Goal: Task Accomplishment & Management: Manage account settings

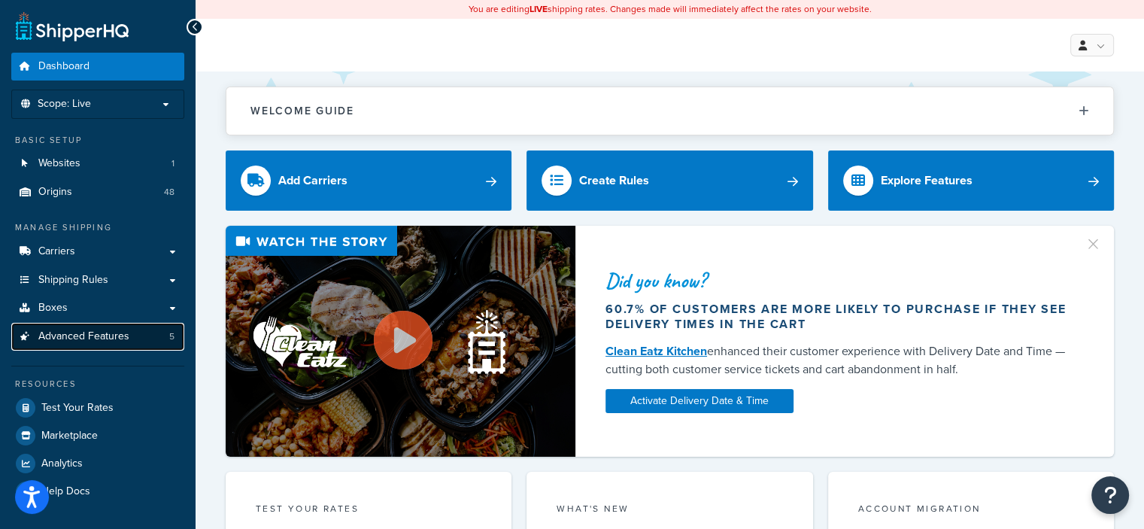
click at [99, 343] on span "Advanced Features" at bounding box center [83, 336] width 91 height 13
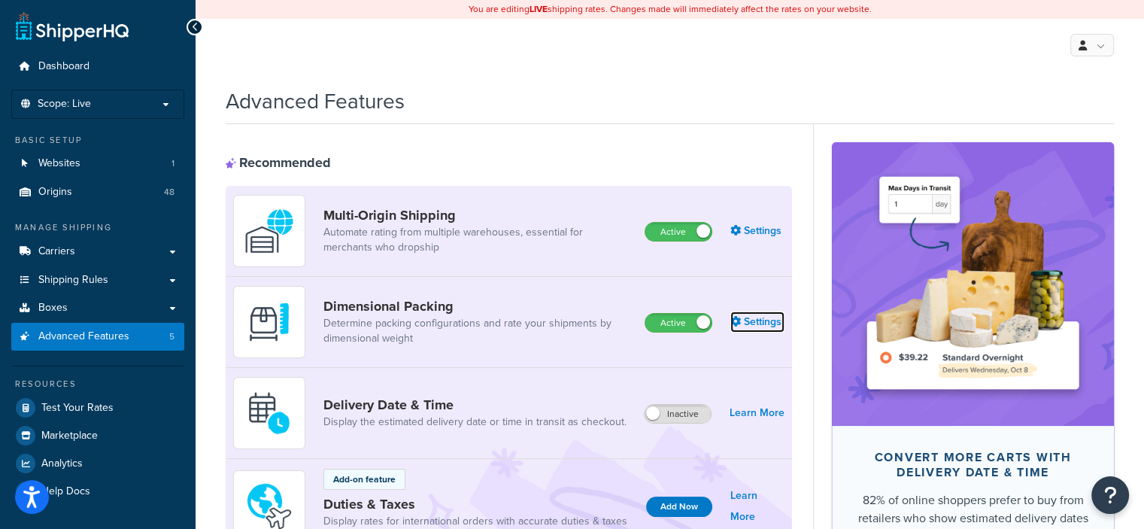
click at [756, 326] on link "Settings" at bounding box center [757, 321] width 54 height 21
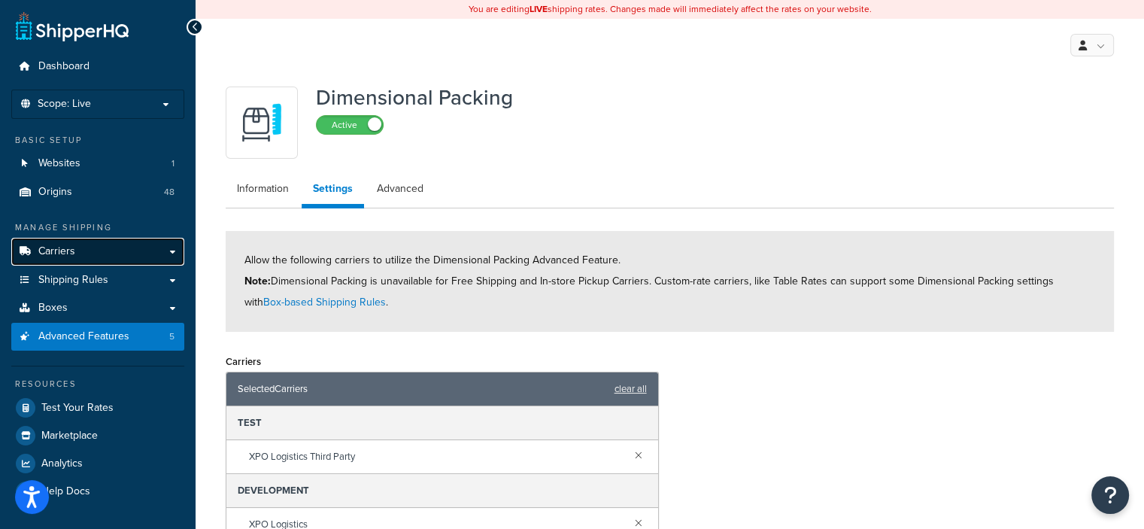
click at [56, 256] on span "Carriers" at bounding box center [56, 251] width 37 height 13
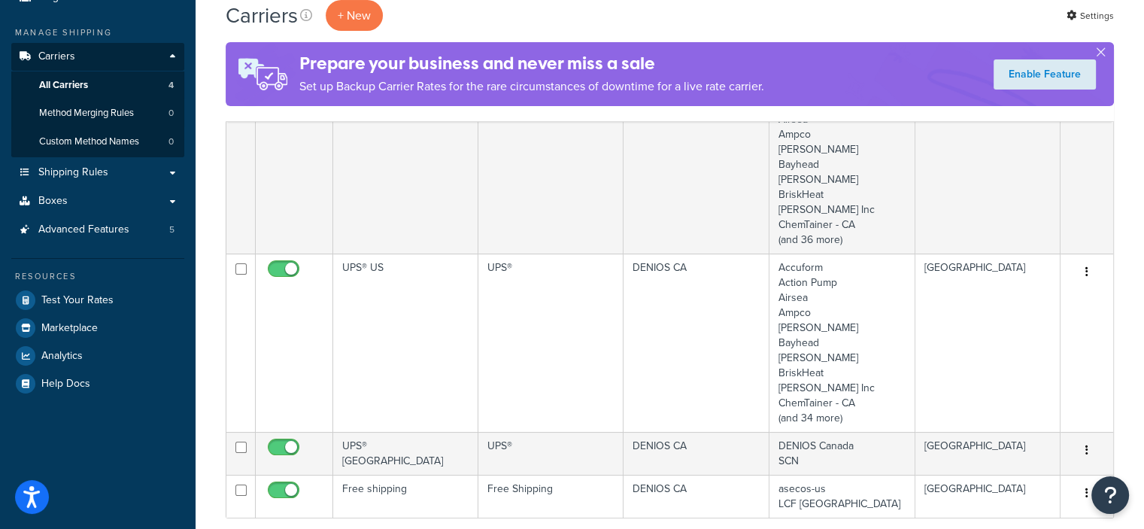
scroll to position [301, 0]
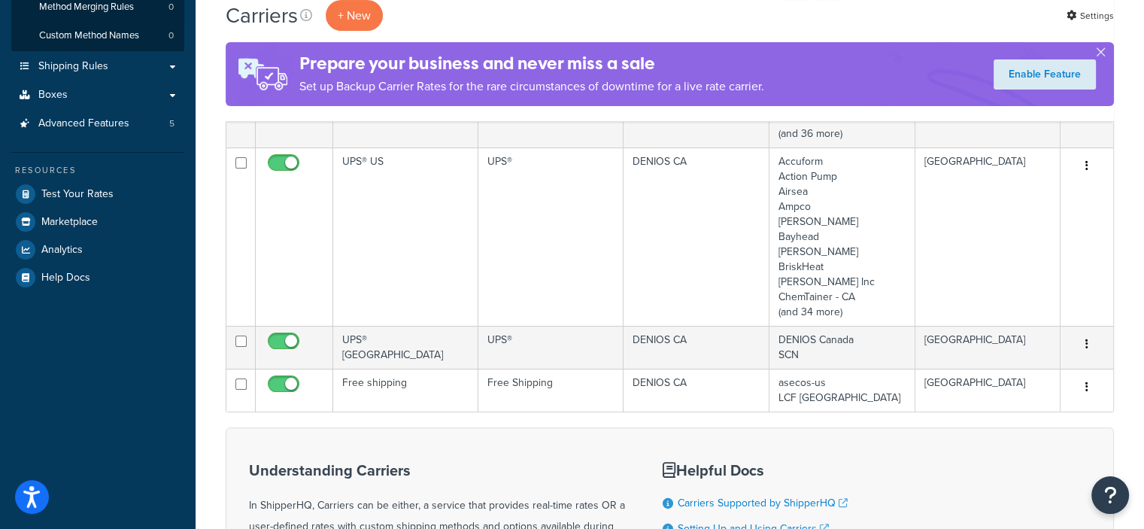
click at [117, 138] on ul "Manage Shipping Carriers Carriers All Carriers 4 Method Merging Rules 0 Custom …" at bounding box center [97, 105] width 173 height 371
click at [117, 130] on link "Advanced Features 5" at bounding box center [97, 124] width 173 height 28
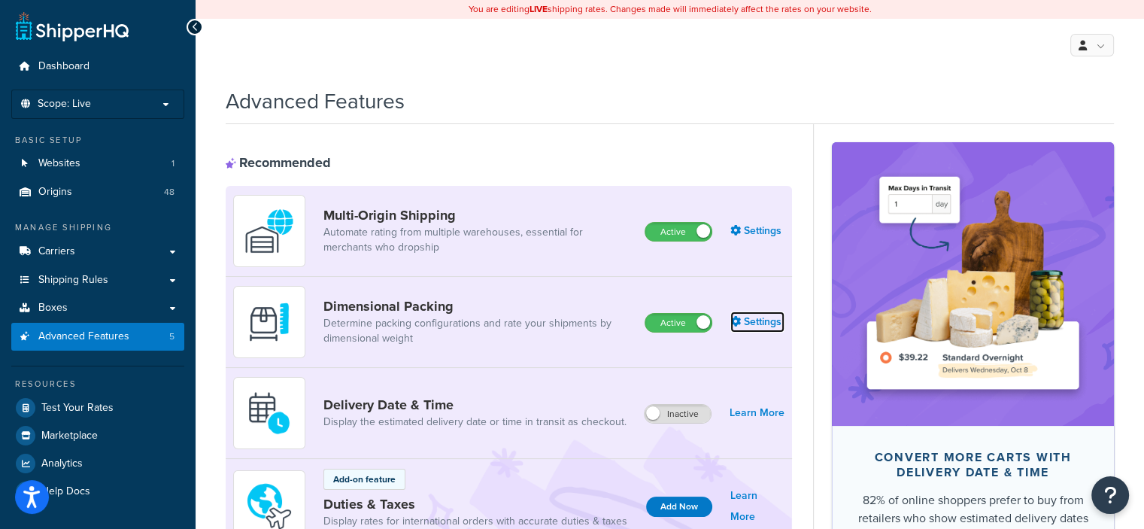
click at [765, 328] on link "Settings" at bounding box center [757, 321] width 54 height 21
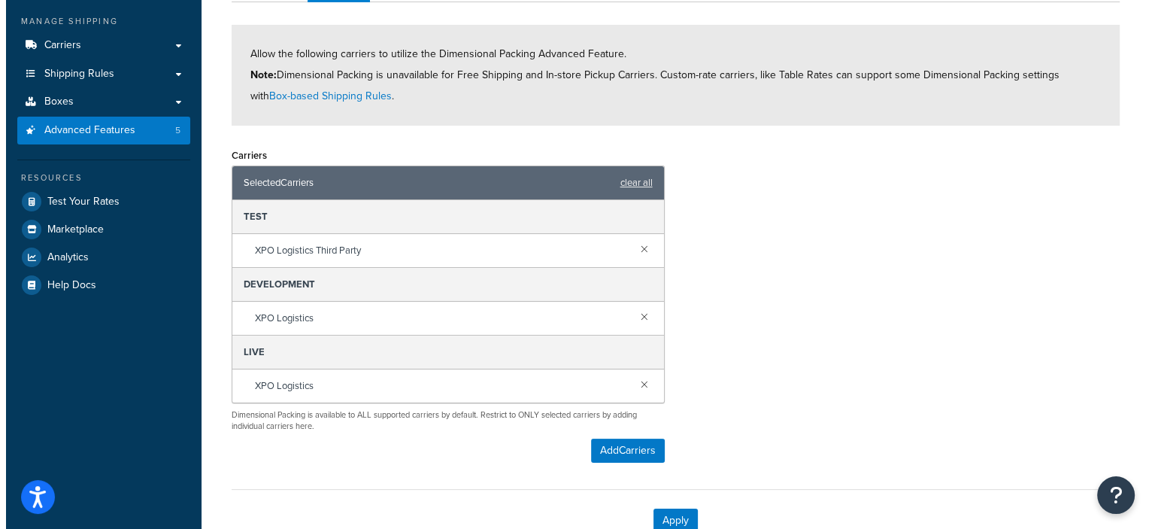
scroll to position [226, 0]
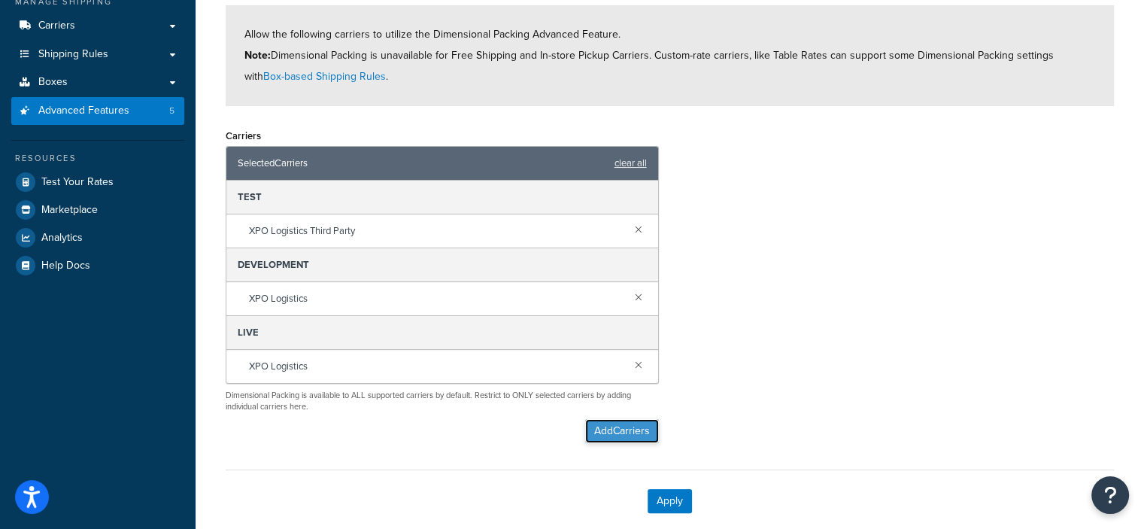
click at [627, 432] on button "Add Carriers" at bounding box center [622, 431] width 74 height 24
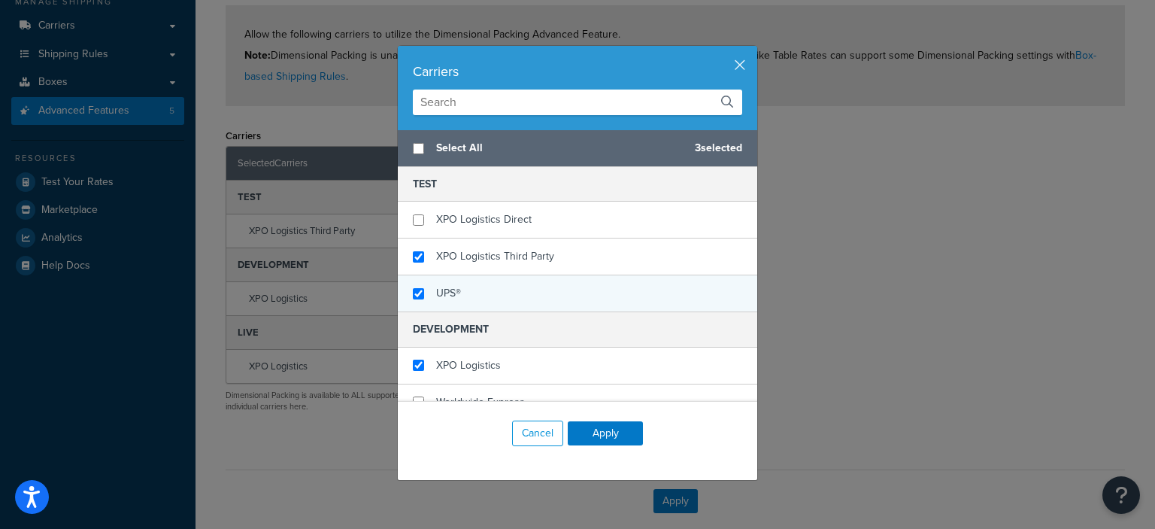
checkbox input "false"
checkbox input "true"
click at [487, 300] on div "UPS®" at bounding box center [577, 293] width 359 height 36
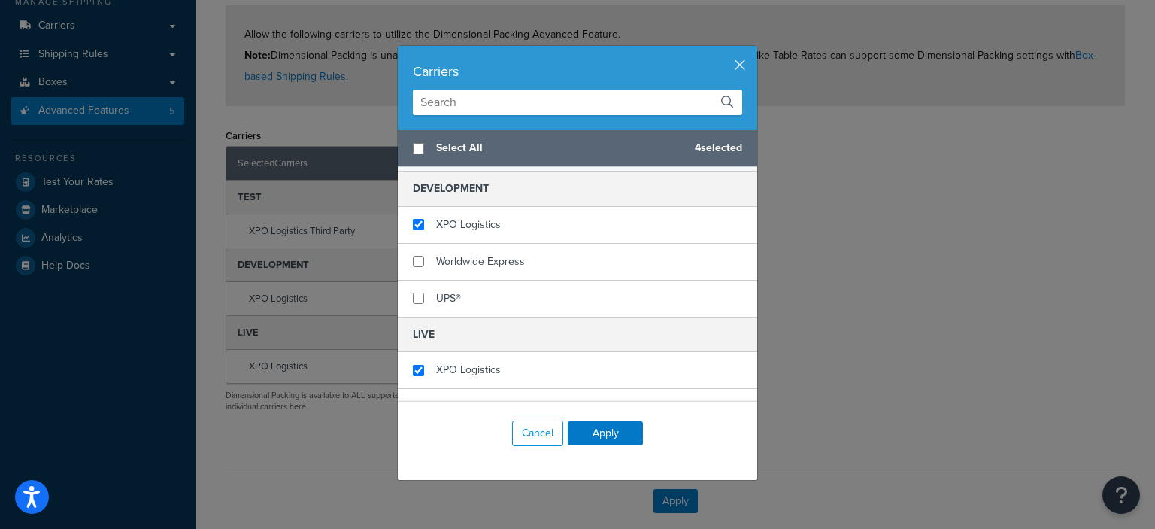
scroll to position [200, 0]
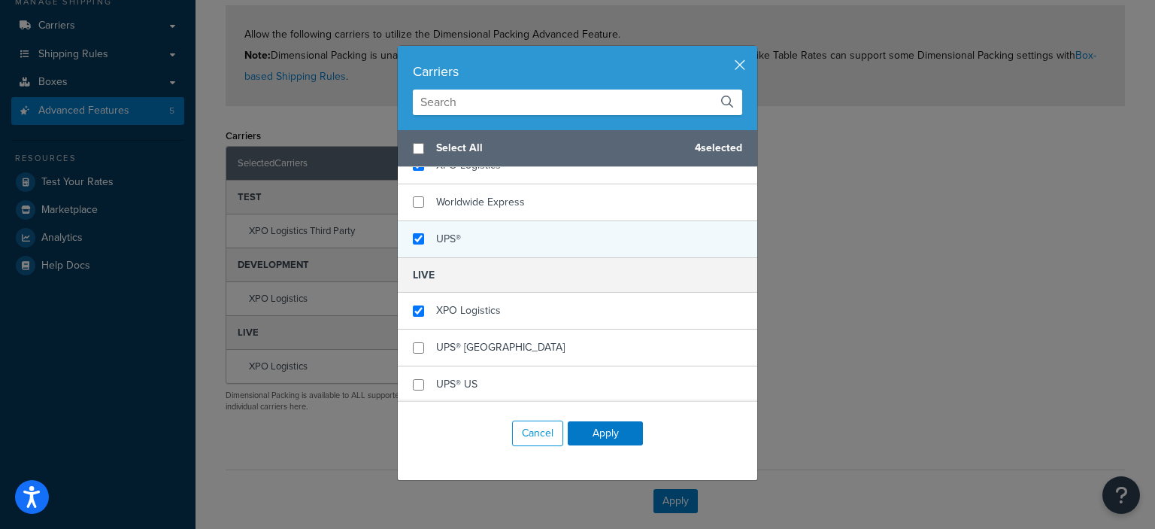
checkbox input "true"
click at [480, 241] on div "UPS®" at bounding box center [577, 239] width 359 height 36
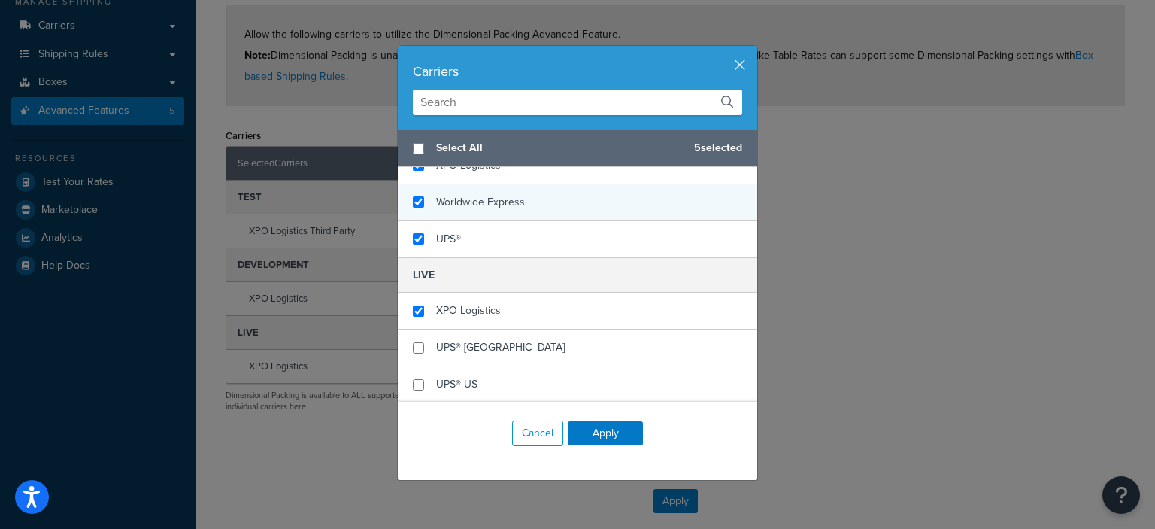
checkbox input "true"
click at [481, 205] on span "Worldwide Express" at bounding box center [480, 202] width 89 height 16
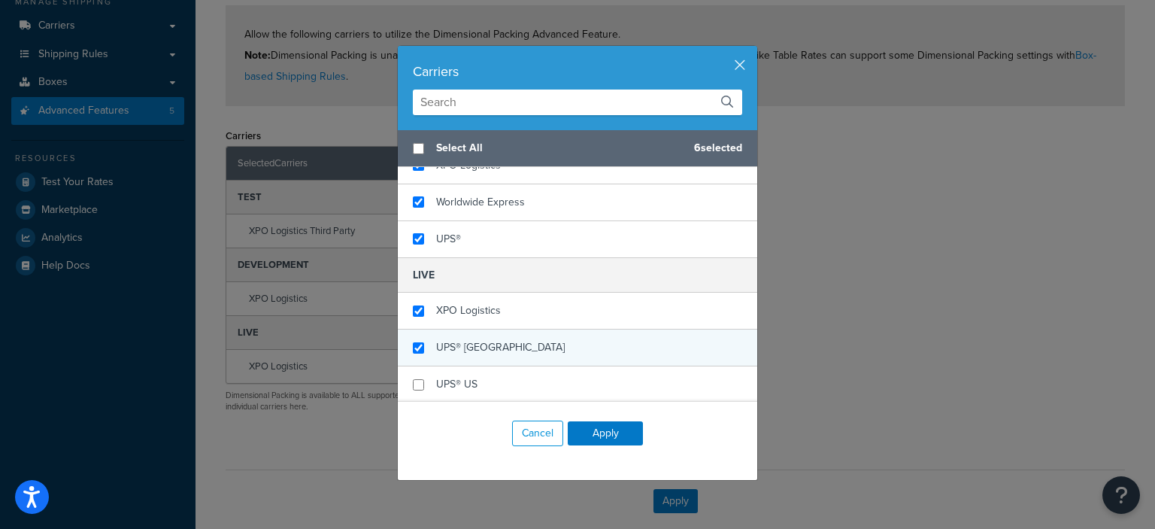
checkbox input "true"
click at [498, 347] on div "UPS® [GEOGRAPHIC_DATA]" at bounding box center [577, 347] width 359 height 37
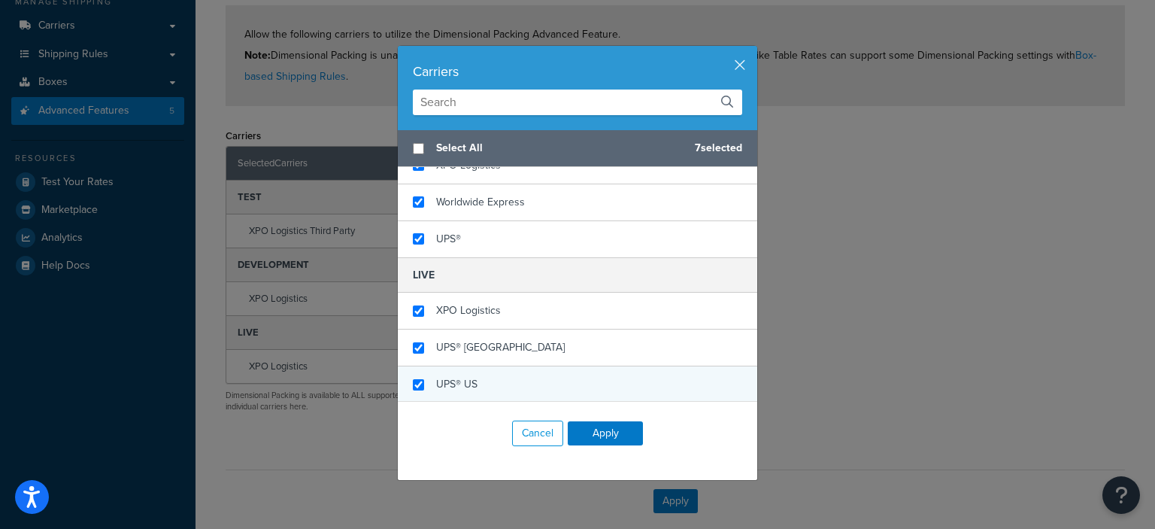
checkbox input "true"
click at [487, 378] on div "UPS® US" at bounding box center [577, 384] width 359 height 36
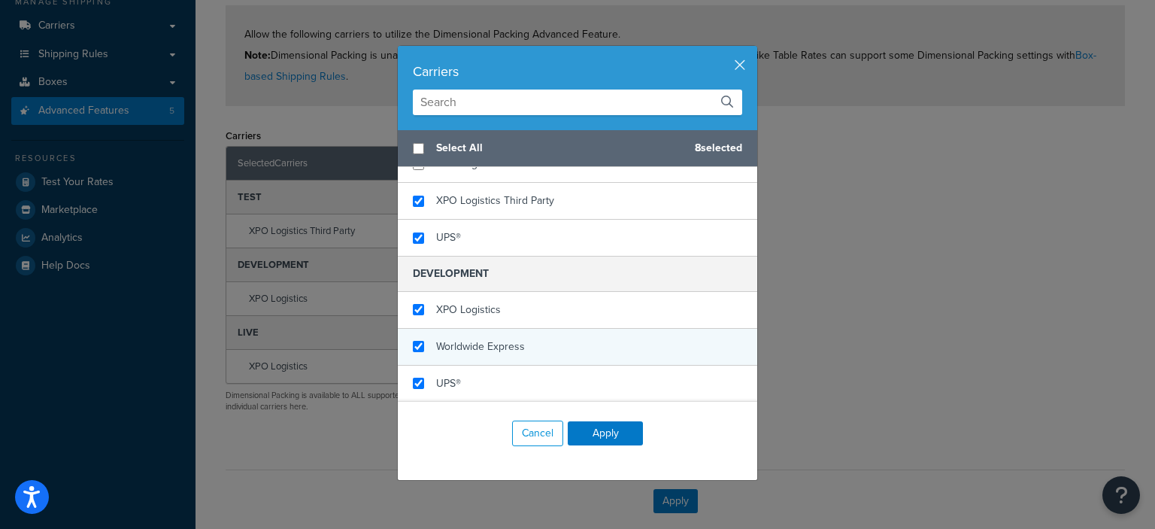
scroll to position [75, 0]
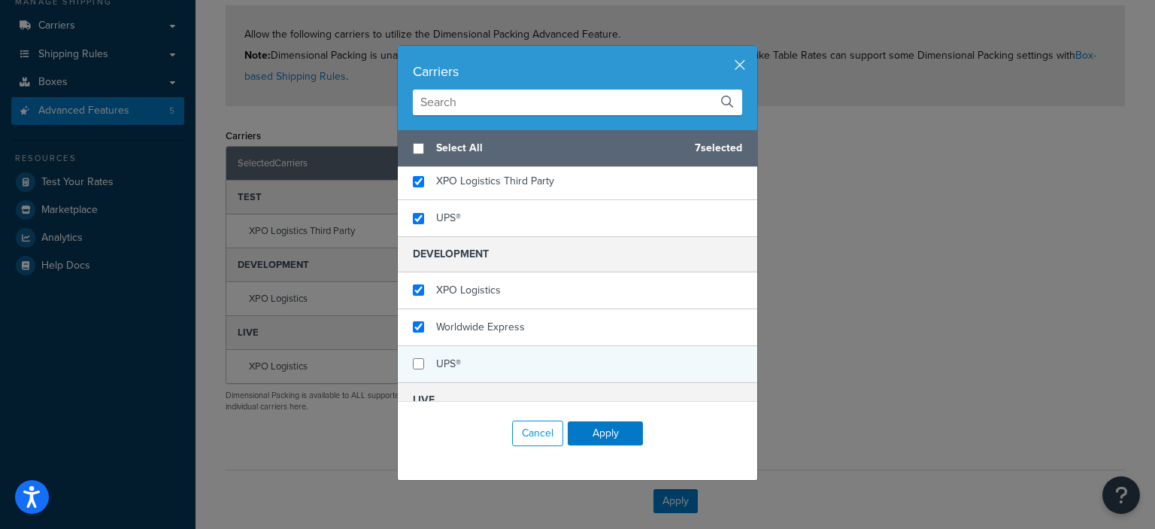
click at [547, 368] on div "UPS®" at bounding box center [577, 364] width 359 height 36
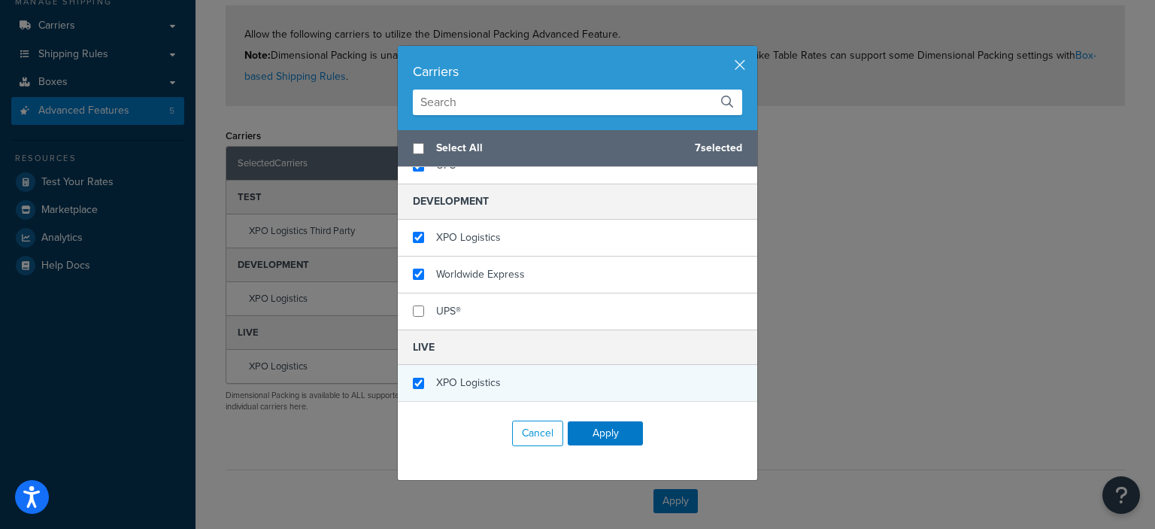
scroll to position [150, 0]
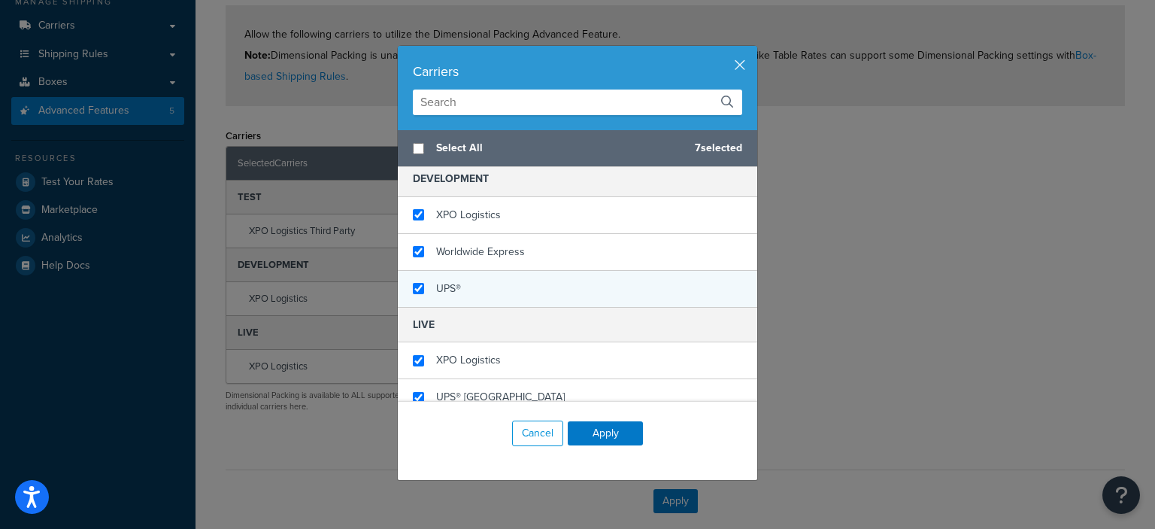
checkbox input "true"
click at [541, 290] on div "UPS®" at bounding box center [577, 289] width 359 height 36
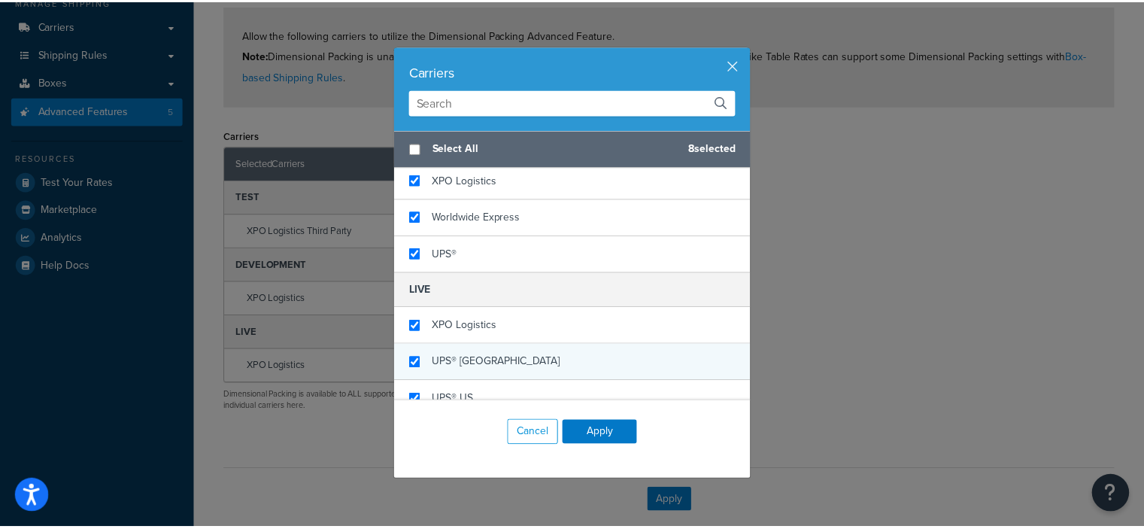
scroll to position [200, 0]
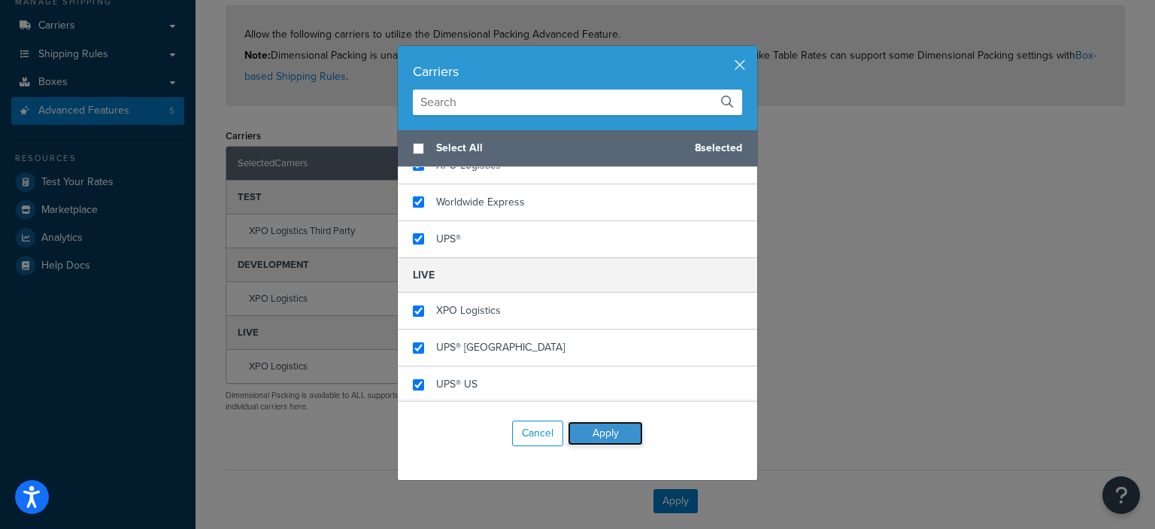
click at [593, 432] on button "Apply" at bounding box center [605, 433] width 75 height 24
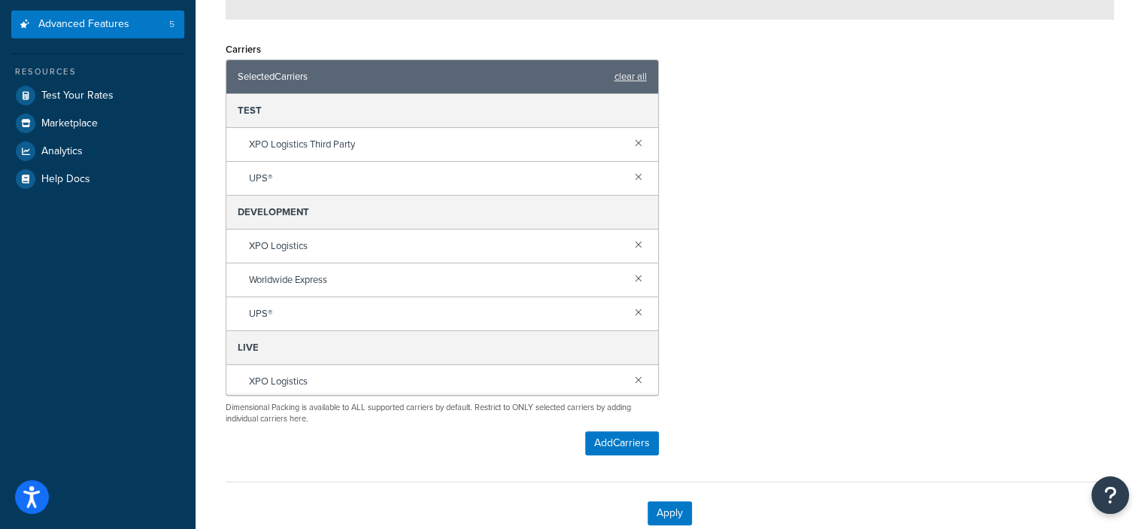
scroll to position [402, 0]
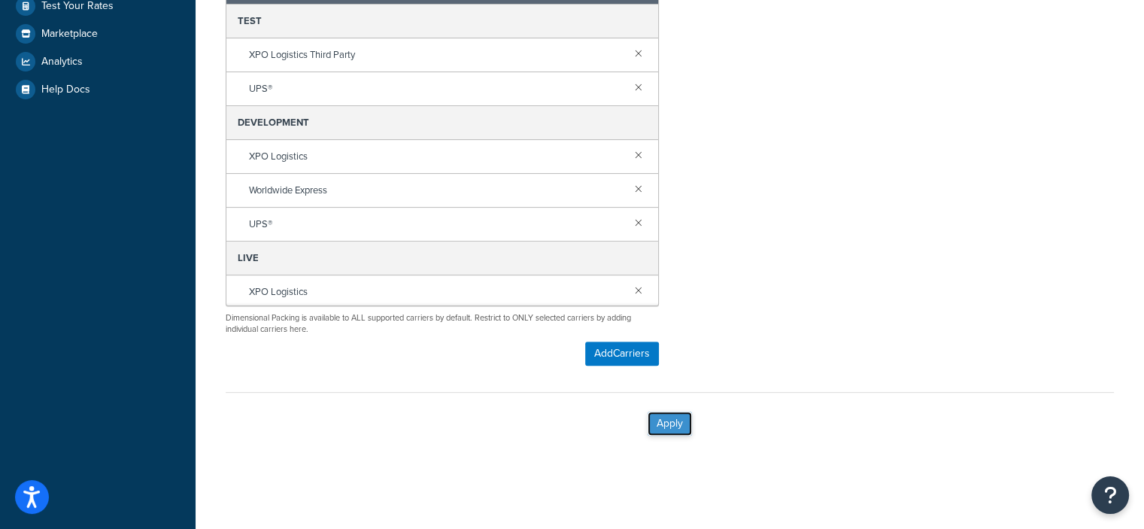
click at [665, 419] on button "Apply" at bounding box center [669, 423] width 44 height 24
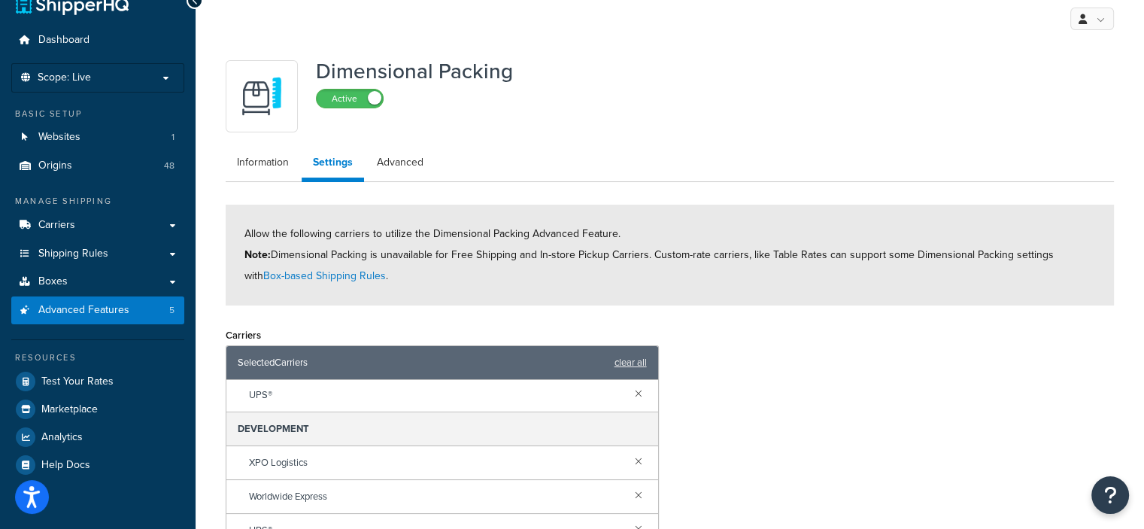
scroll to position [0, 0]
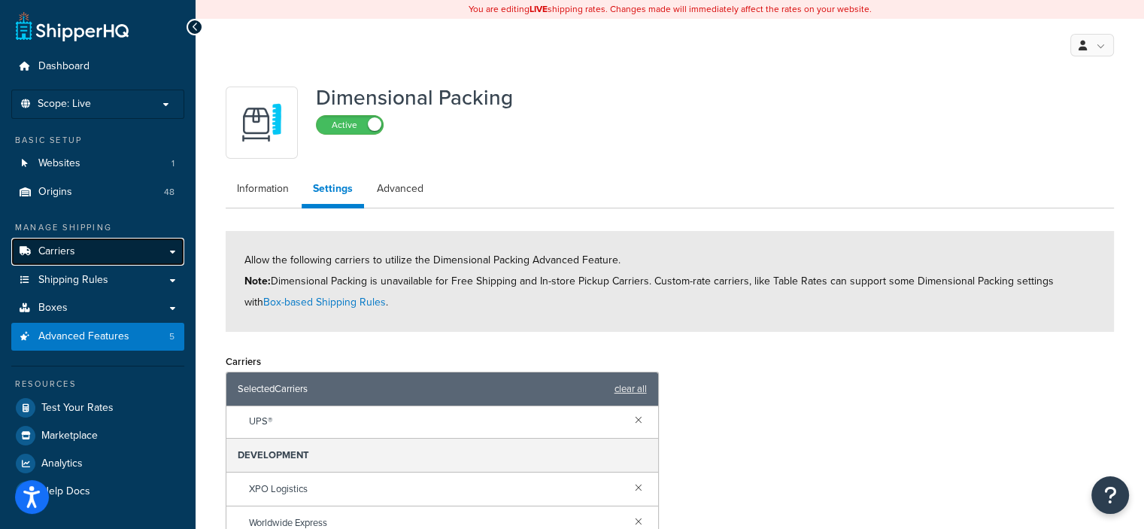
click at [56, 256] on span "Carriers" at bounding box center [56, 251] width 37 height 13
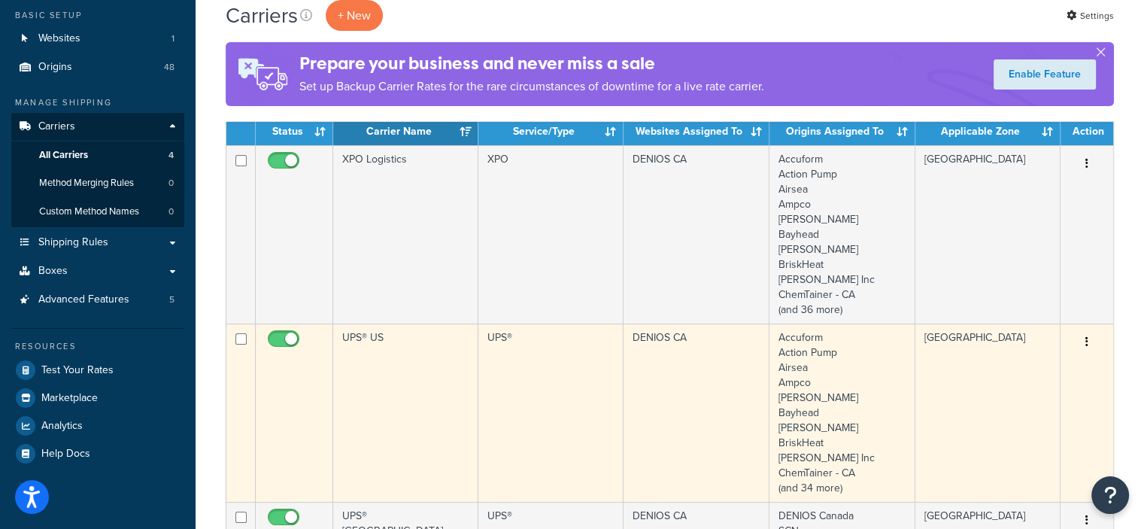
scroll to position [226, 0]
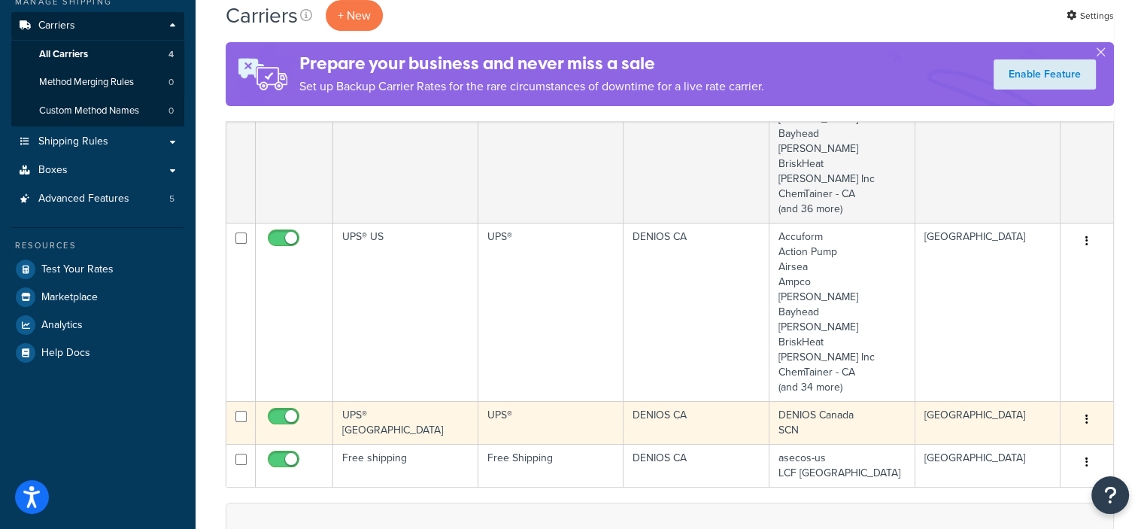
click at [408, 420] on td "UPS® Canada" at bounding box center [405, 422] width 145 height 43
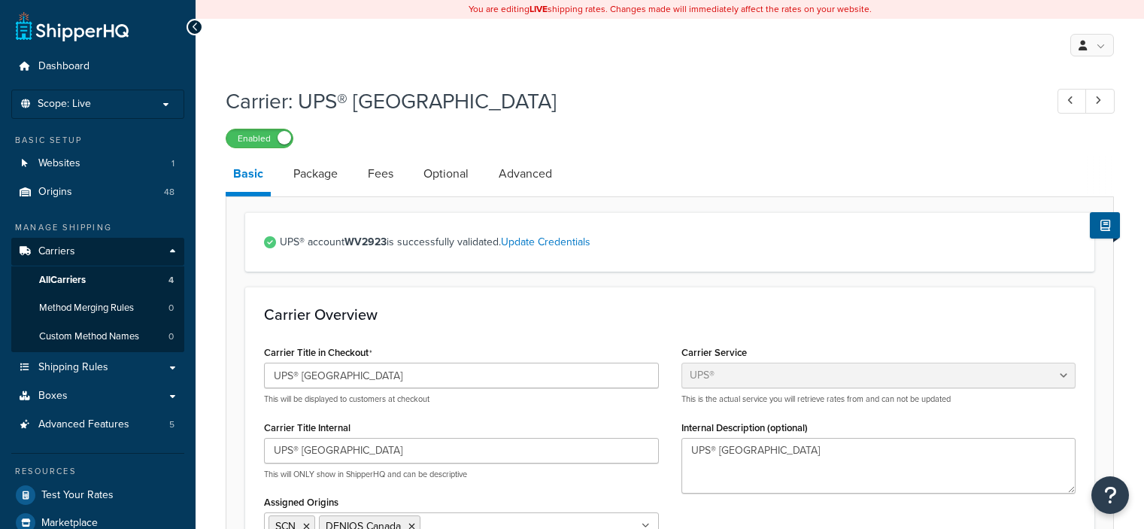
select select "ups"
select select "can"
click at [325, 180] on link "Package" at bounding box center [315, 174] width 59 height 36
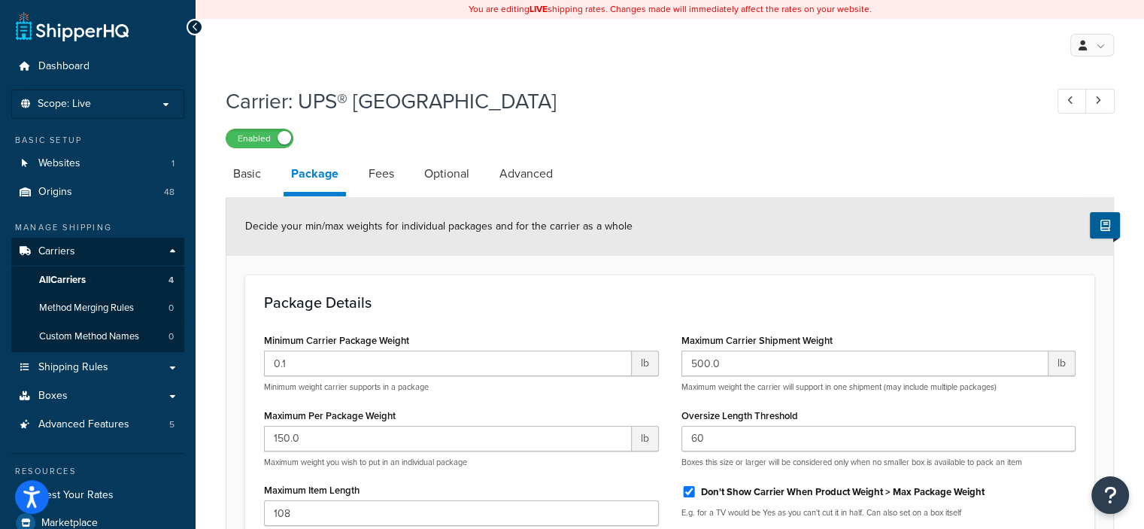
click at [384, 180] on link "Fees" at bounding box center [381, 174] width 41 height 36
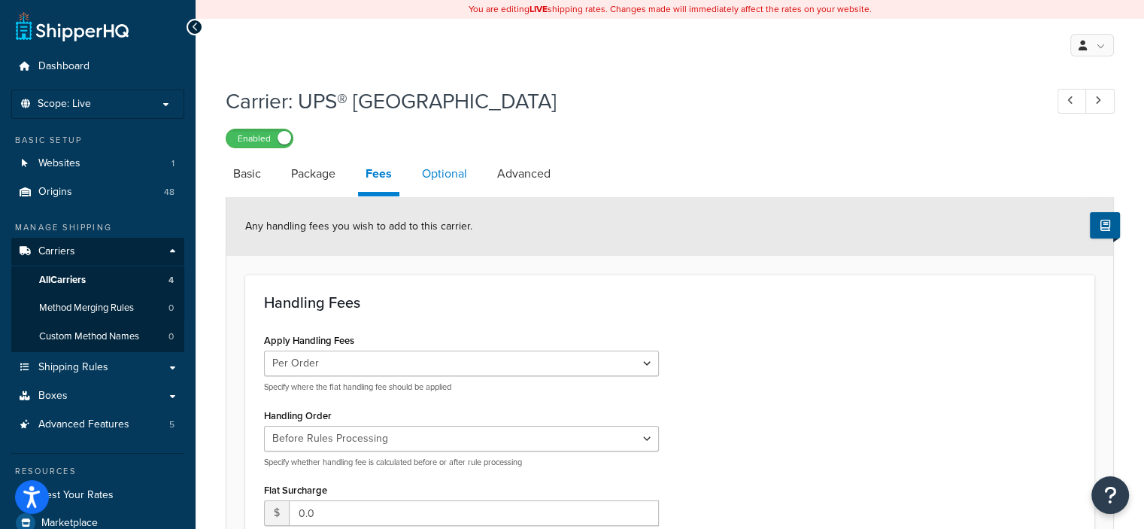
click at [454, 171] on link "Optional" at bounding box center [444, 174] width 60 height 36
select select "business"
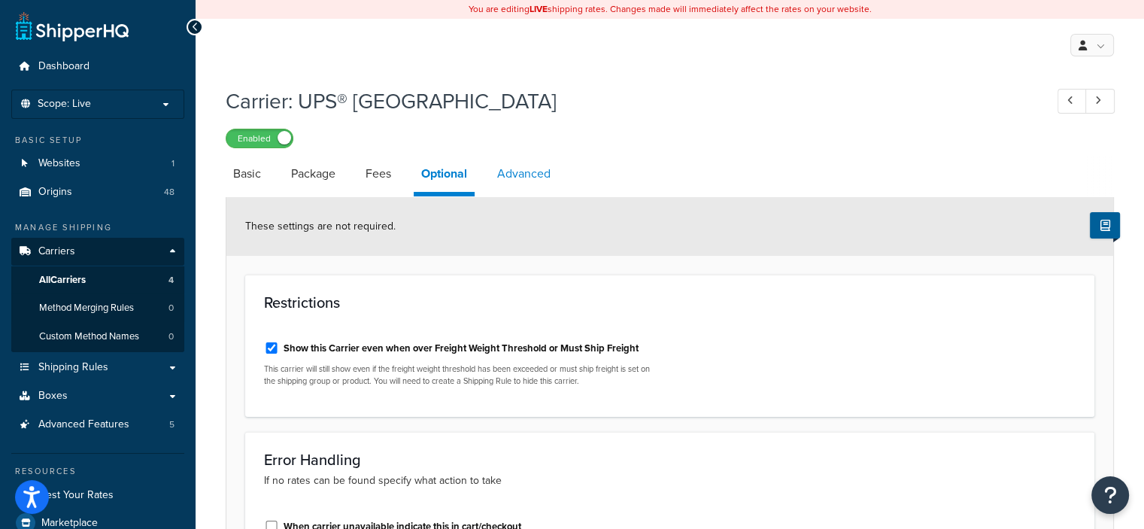
click at [538, 165] on link "Advanced" at bounding box center [524, 174] width 68 height 36
select select "false"
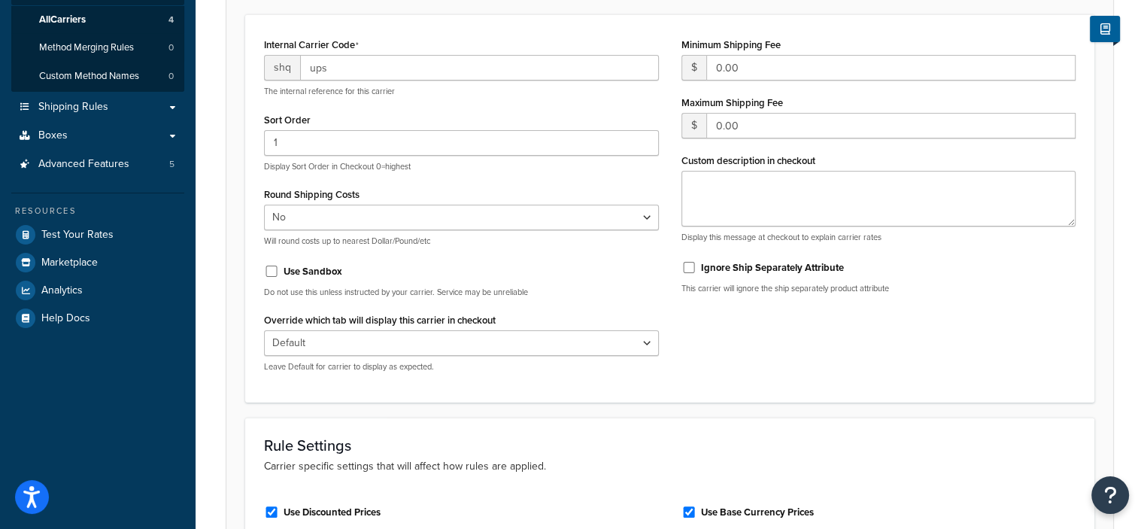
scroll to position [376, 0]
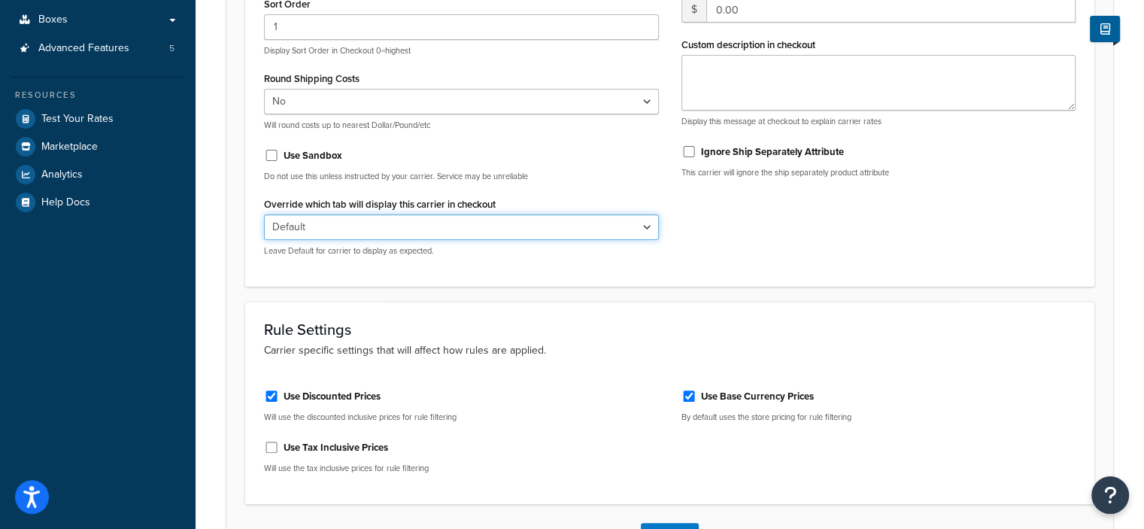
click at [340, 223] on select "Default Delivery Pickup" at bounding box center [461, 227] width 395 height 26
